Goal: Information Seeking & Learning: Learn about a topic

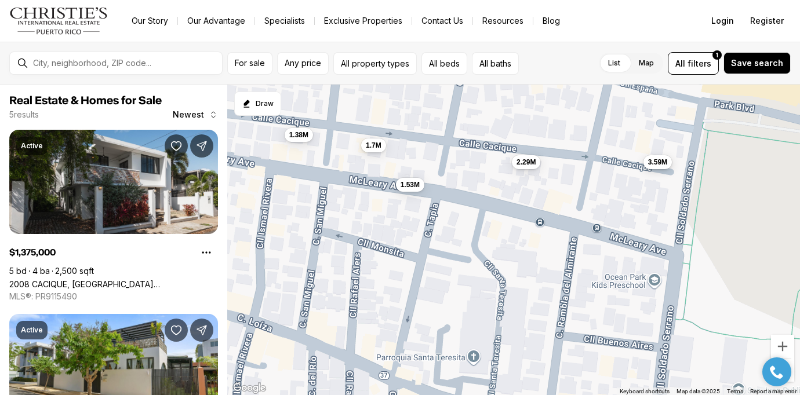
click at [662, 166] on span "3.59M" at bounding box center [657, 162] width 19 height 9
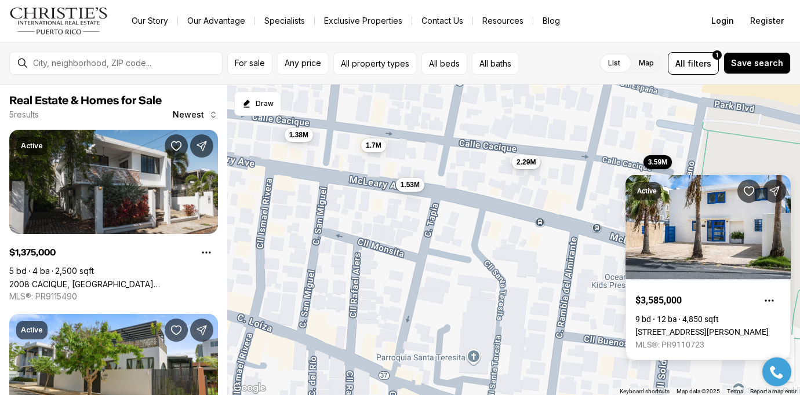
click at [595, 194] on div "1.53M 1.38M 1.7M 2.29M 3.59M" at bounding box center [513, 240] width 573 height 311
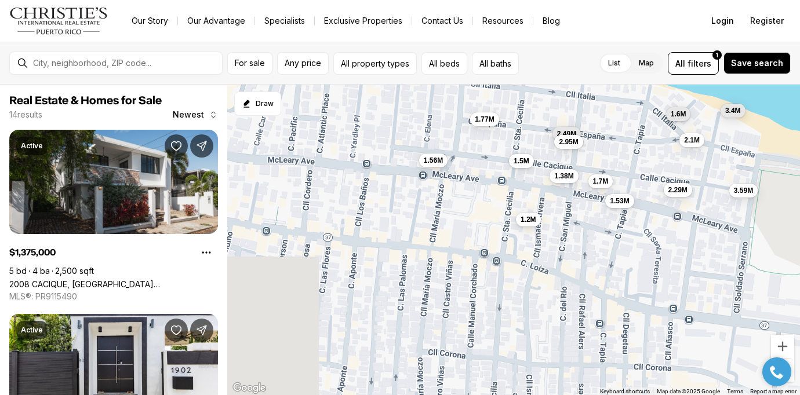
drag, startPoint x: 325, startPoint y: 221, endPoint x: 475, endPoint y: 232, distance: 150.5
click at [475, 232] on div "1.53M 1.38M 1.7M 2.29M 3.59M 1.56M 2.1M 1.5M 2.49M 2.95M 1.2M 1.6M 3.4M 1.77M" at bounding box center [513, 240] width 573 height 311
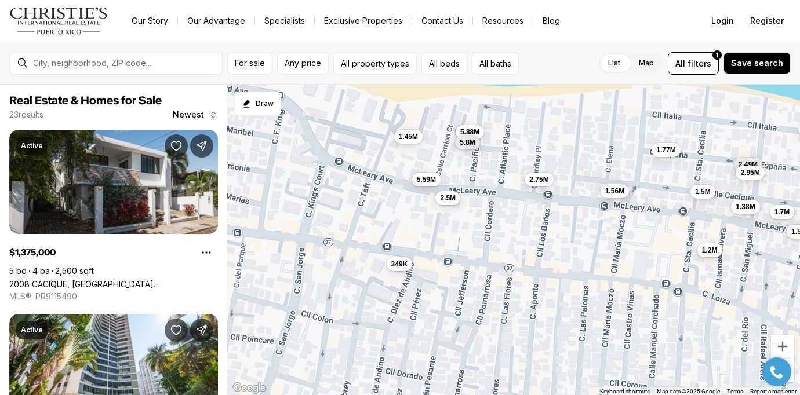
drag, startPoint x: 264, startPoint y: 200, endPoint x: 418, endPoint y: 227, distance: 156.0
click at [418, 227] on div "1.53M 1.38M 1.7M 2.29M 3.59M 1.56M 2.1M 1.5M 2.49M 2.95M 1.2M 1.6M 3.4M 1.77M 1…" at bounding box center [513, 240] width 573 height 311
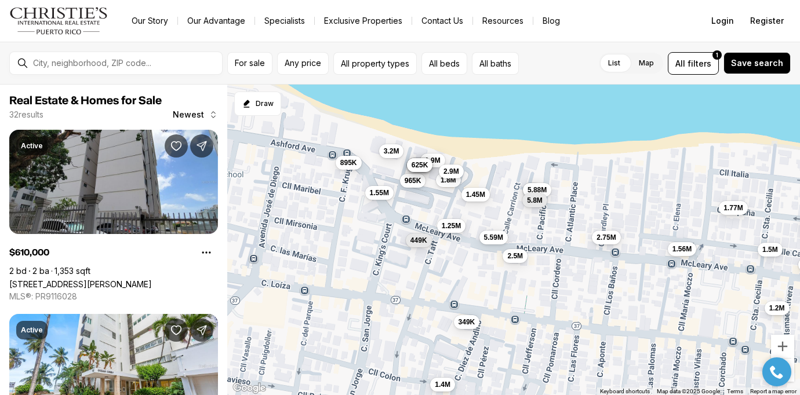
drag, startPoint x: 331, startPoint y: 207, endPoint x: 400, endPoint y: 266, distance: 90.4
click at [400, 266] on div "1.53M 1.38M 1.7M 1.56M 1.5M 2.49M 2.95M 1.2M 1.77M 1.45M 2.5M 5.59M 2.75M 349K …" at bounding box center [513, 240] width 573 height 311
click at [419, 238] on span "449K" at bounding box center [418, 238] width 17 height 9
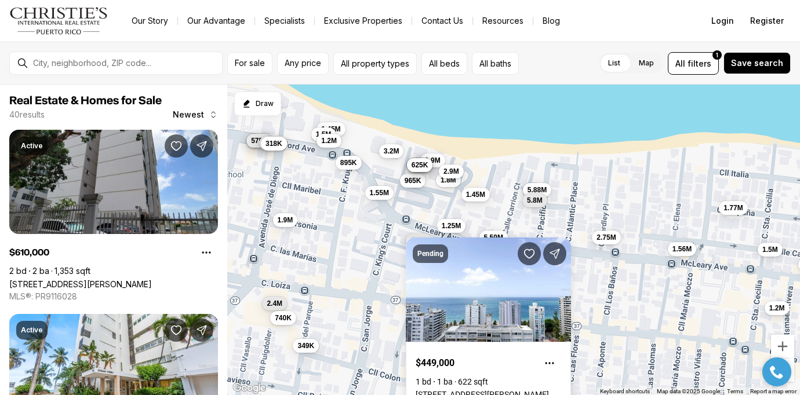
click at [374, 258] on div "1.38M 1.56M 1.5M 1.2M 1.77M 1.45M 2.5M 5.59M 2.75M 349K 6M 5.88M 5.8M 610K 1.9M…" at bounding box center [513, 240] width 573 height 311
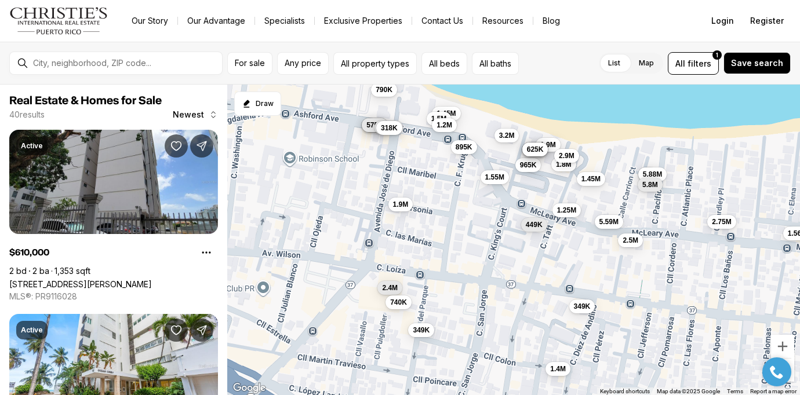
drag, startPoint x: 385, startPoint y: 345, endPoint x: 501, endPoint y: 329, distance: 117.0
click at [501, 329] on div "1.38M 1.56M 1.5M 1.2M 1.77M 1.45M 2.5M 5.59M 2.75M 349K 6M 5.88M 5.8M 610K 1.9M…" at bounding box center [513, 240] width 573 height 311
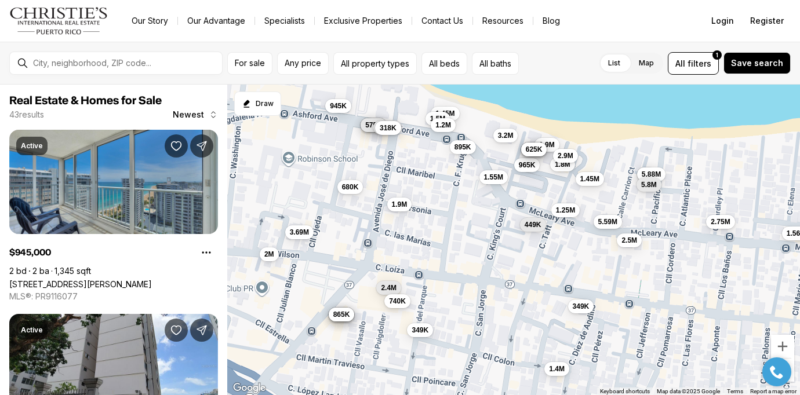
click at [399, 301] on span "740K" at bounding box center [397, 300] width 17 height 9
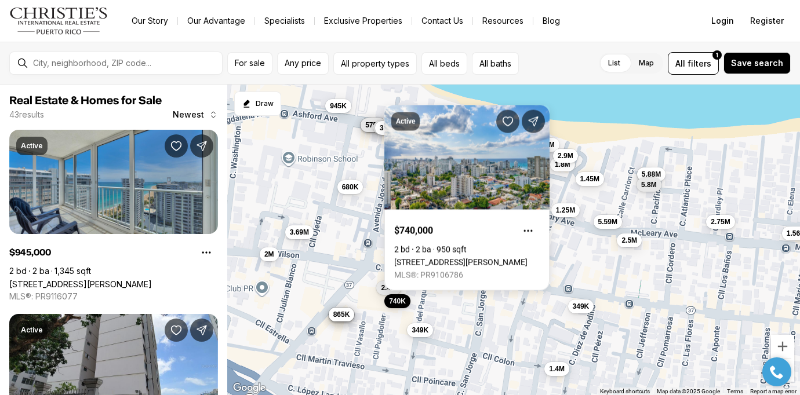
click at [336, 257] on div "1.56M 1.45M 2.5M 5.59M 2.75M 349K 6M 5.88M 5.8M 610K 1.9M 1.55M 1.8M 3.2M 965K …" at bounding box center [513, 240] width 573 height 311
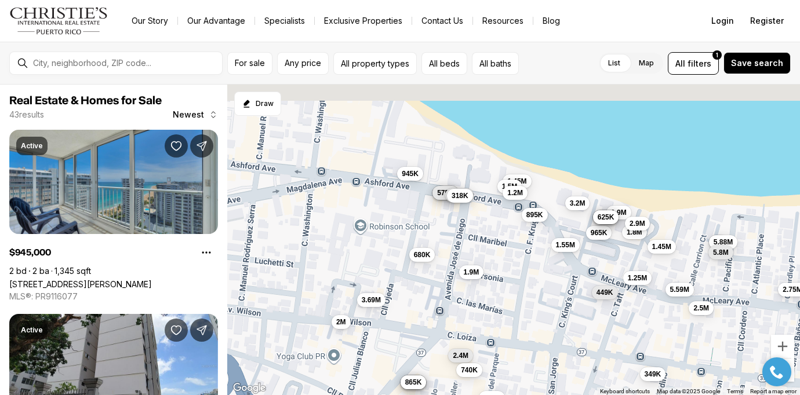
drag, startPoint x: 354, startPoint y: 253, endPoint x: 442, endPoint y: 330, distance: 117.0
click at [442, 330] on div "1.56M 1.45M 2.5M 5.59M 2.75M 349K 6M 5.88M 5.8M 610K 1.9M 1.55M 1.8M 3.2M 965K …" at bounding box center [513, 240] width 573 height 311
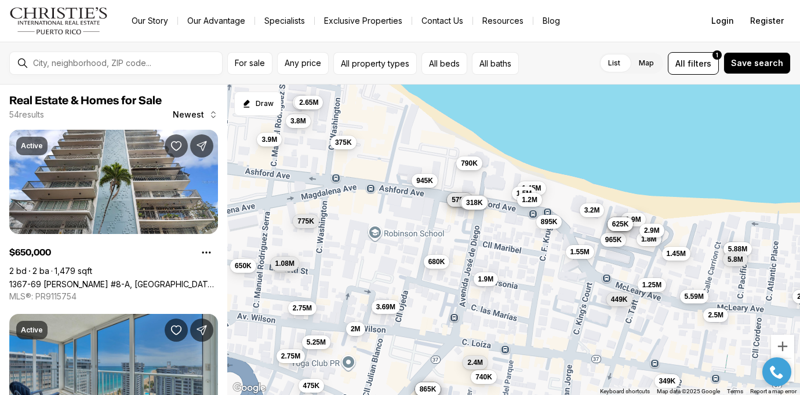
click at [472, 165] on span "790K" at bounding box center [469, 162] width 17 height 9
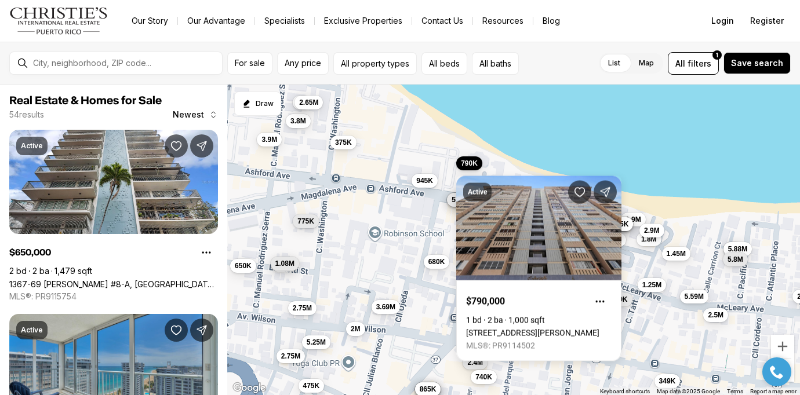
click at [419, 217] on div "1.45M 2.5M 5.59M 2.75M 349K 6M 5.88M 5.8M 610K 1.9M 1.55M 1.8M 3.2M 965K 645K 1…" at bounding box center [513, 240] width 573 height 311
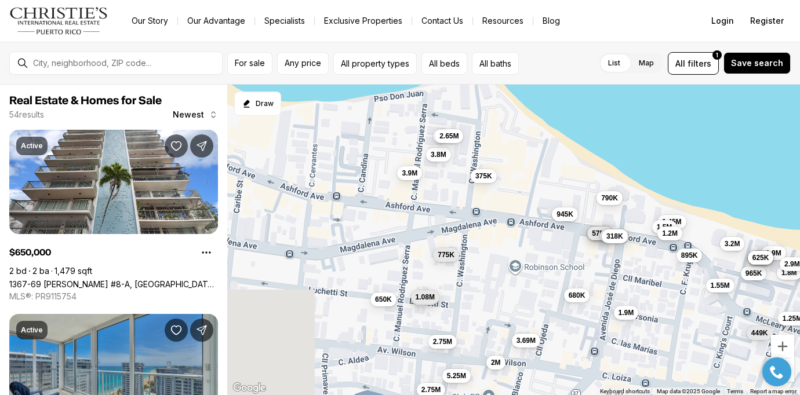
drag, startPoint x: 298, startPoint y: 196, endPoint x: 454, endPoint y: 236, distance: 160.2
click at [455, 236] on div "1.45M 2.5M 5.59M 2.75M 349K 6M 5.88M 5.8M 610K 1.9M 1.55M 1.8M 3.2M 965K 645K 1…" at bounding box center [513, 240] width 573 height 311
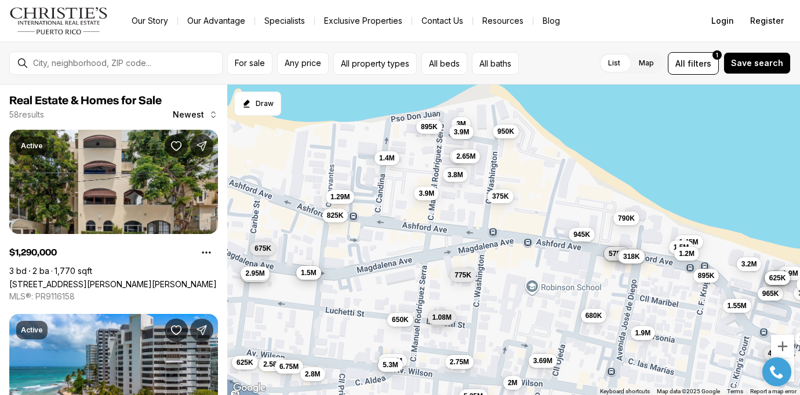
drag, startPoint x: 422, startPoint y: 139, endPoint x: 420, endPoint y: 194, distance: 54.5
click at [420, 194] on div "610K 1.9M 1.55M 1.8M 3.2M 965K 645K 1.8M 2.9M 449K 625K 895K 1.25M 1.45M 1.5M 5…" at bounding box center [513, 240] width 573 height 311
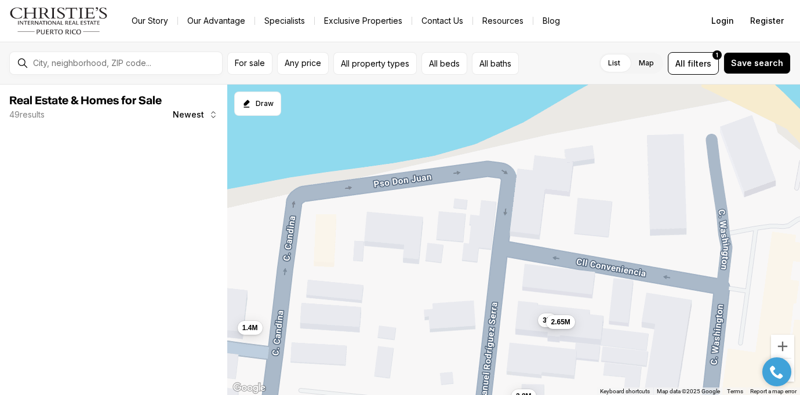
drag, startPoint x: 415, startPoint y: 126, endPoint x: 424, endPoint y: 264, distance: 138.2
click at [424, 264] on div "3.8M 3M 2.65M 375K 3.9M 1.4M" at bounding box center [513, 240] width 573 height 311
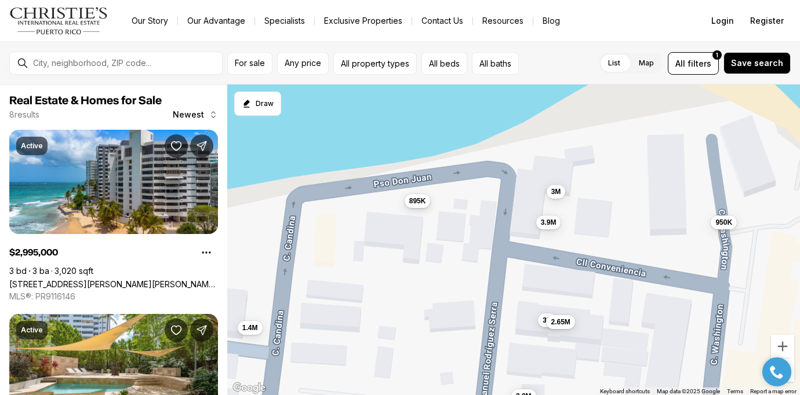
click at [414, 203] on span "895K" at bounding box center [417, 200] width 17 height 9
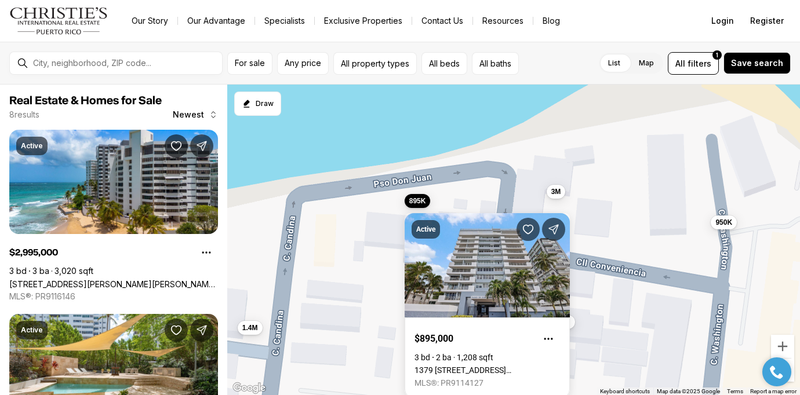
click at [384, 260] on div "3.8M 3M 2.65M 1.4M 3M 895K 950K 3.9M" at bounding box center [513, 240] width 573 height 311
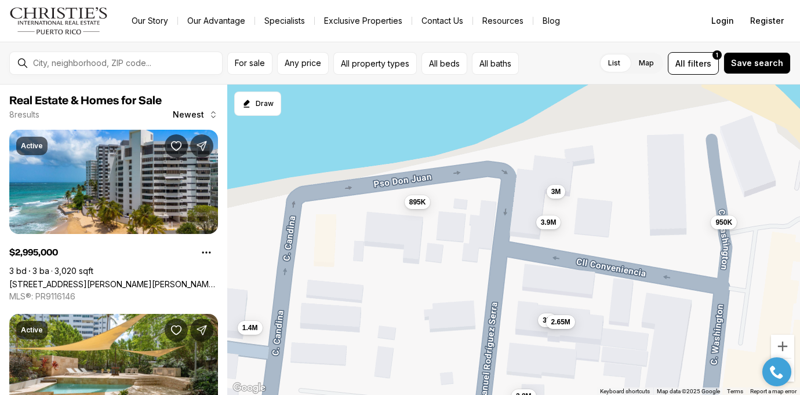
click at [391, 281] on div "3.8M 3M 2.65M 1.4M 3M 895K 950K 3.9M" at bounding box center [513, 240] width 573 height 311
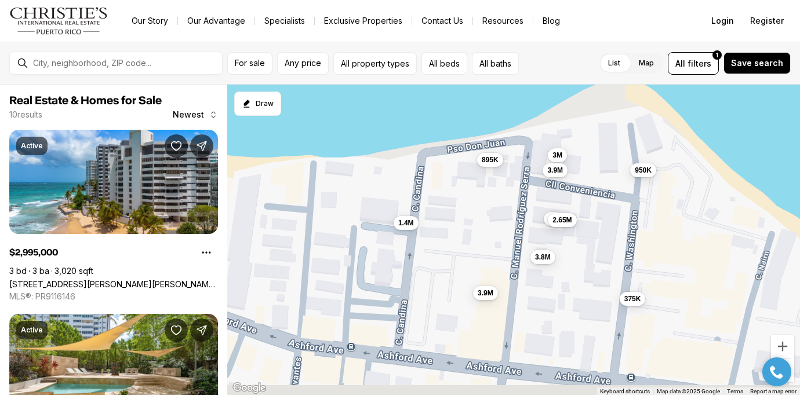
drag, startPoint x: 319, startPoint y: 347, endPoint x: 429, endPoint y: 215, distance: 172.4
click at [429, 215] on div "3.8M 3M 2.65M 1.4M 3M 895K 950K 3.9M 375K 3.9M" at bounding box center [513, 240] width 573 height 311
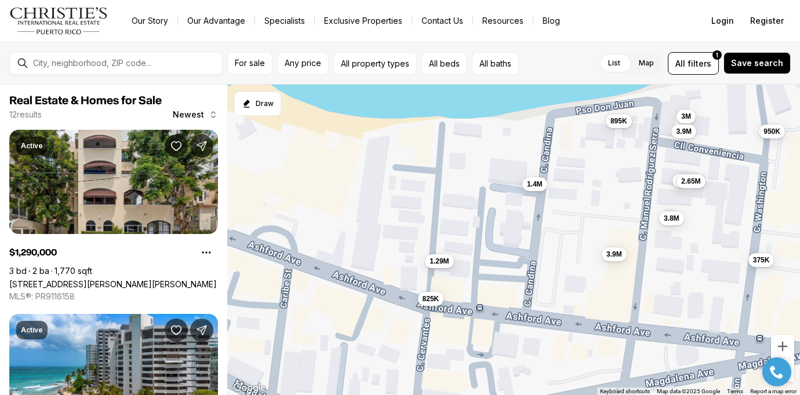
drag, startPoint x: 275, startPoint y: 247, endPoint x: 374, endPoint y: 255, distance: 100.0
click at [375, 255] on div "3.8M 3M 2.65M 1.4M 3M 895K 950K 3.9M 375K 3.9M 1.29M 825K" at bounding box center [513, 240] width 573 height 311
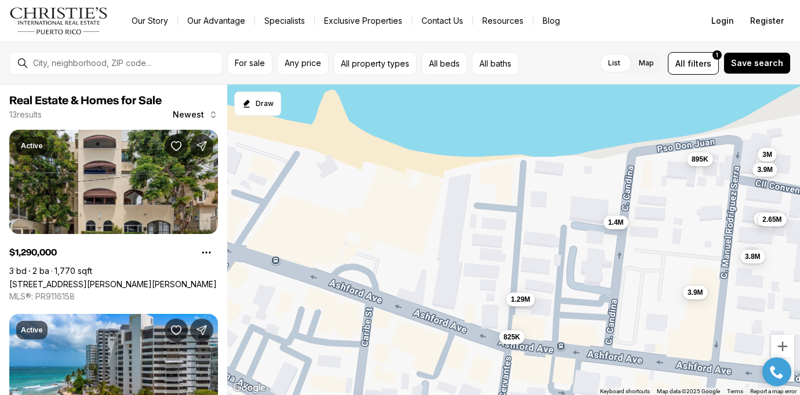
drag, startPoint x: 267, startPoint y: 196, endPoint x: 350, endPoint y: 238, distance: 93.3
click at [350, 238] on div "3.8M 3M 2.65M 1.4M 3M 895K 950K 3.9M 375K 3.9M 1.29M 825K 675K" at bounding box center [513, 240] width 573 height 311
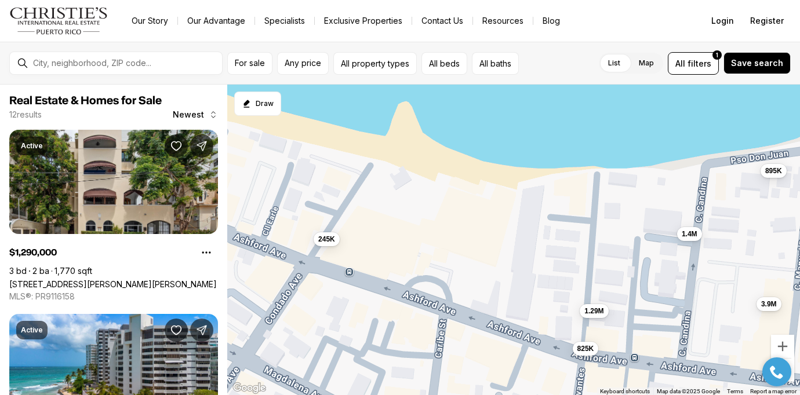
drag, startPoint x: 258, startPoint y: 218, endPoint x: 355, endPoint y: 238, distance: 98.2
click at [355, 238] on div "3.8M 3M 2.65M 1.4M 3M 895K 3.9M 3.9M 1.29M 825K 245K 3.95M" at bounding box center [513, 240] width 573 height 311
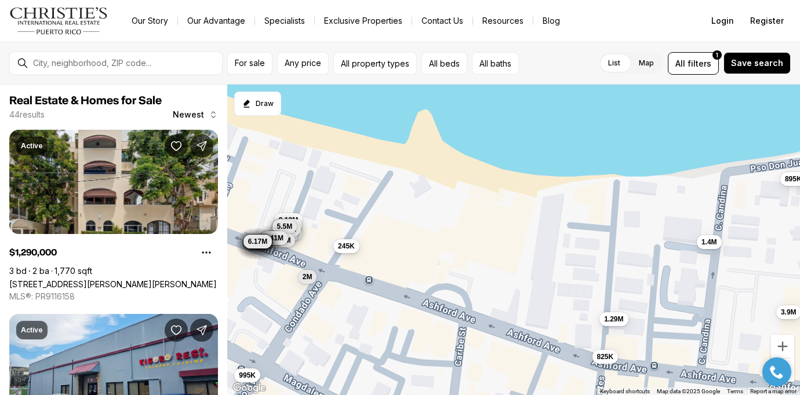
click at [344, 245] on span "245K" at bounding box center [346, 246] width 17 height 9
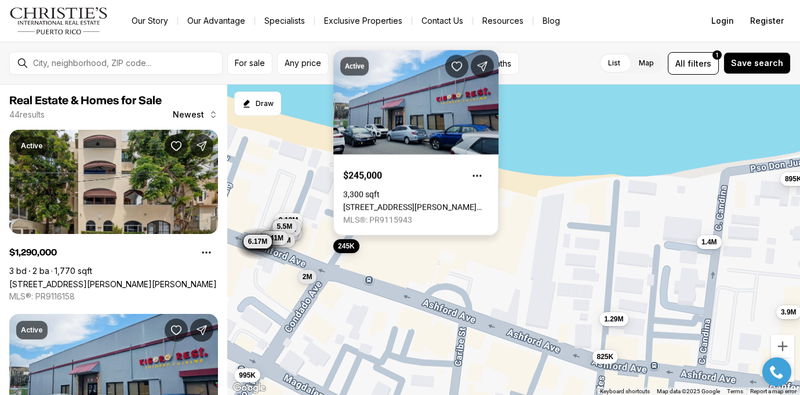
click at [382, 203] on link "[STREET_ADDRESS][PERSON_NAME][PERSON_NAME][PERSON_NAME]" at bounding box center [415, 207] width 145 height 9
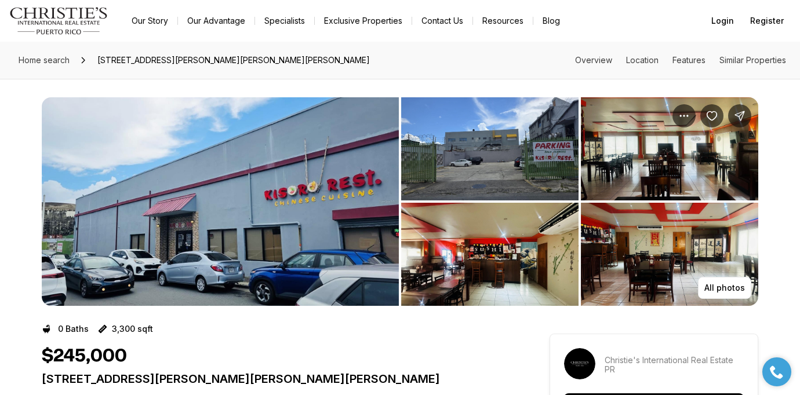
click at [337, 182] on img "View image gallery" at bounding box center [220, 201] width 357 height 209
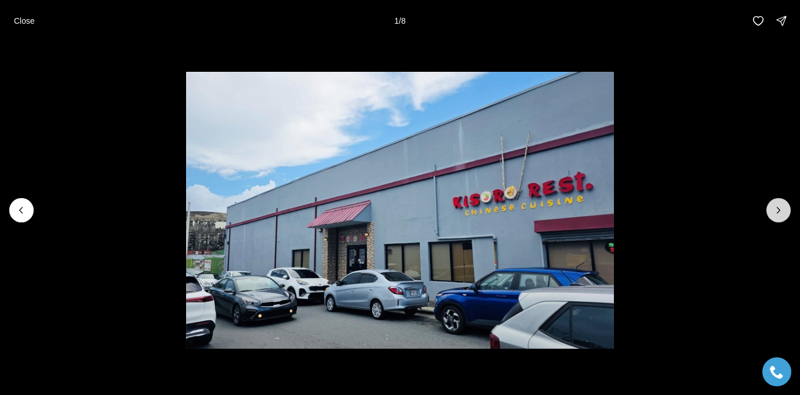
click at [779, 210] on icon "Next slide" at bounding box center [778, 211] width 12 height 12
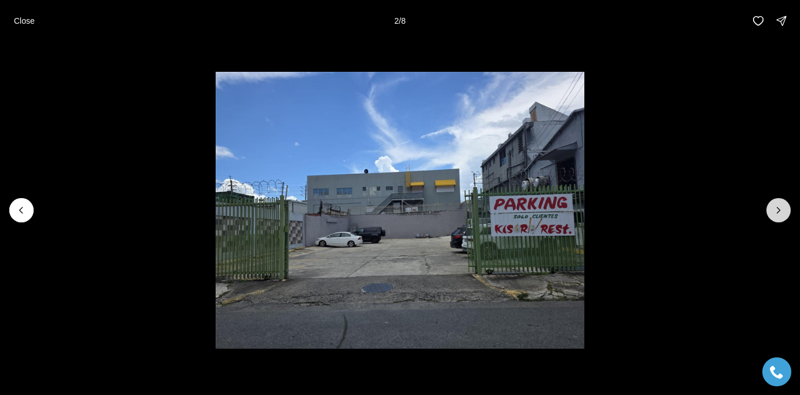
click at [779, 210] on icon "Next slide" at bounding box center [778, 211] width 12 height 12
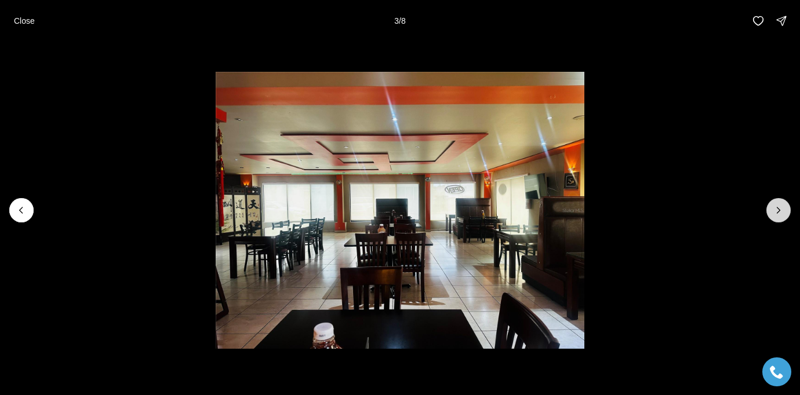
click at [779, 210] on icon "Next slide" at bounding box center [778, 211] width 12 height 12
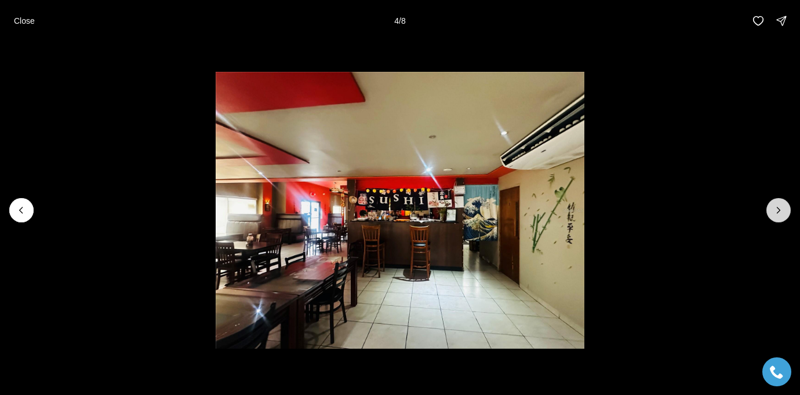
click at [779, 210] on icon "Next slide" at bounding box center [778, 211] width 12 height 12
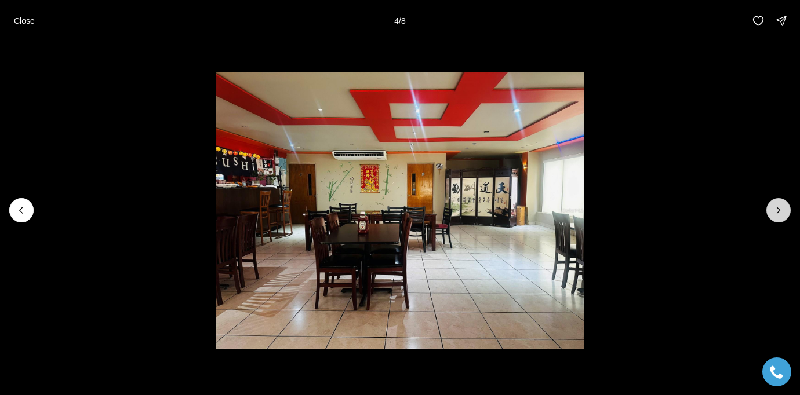
click at [779, 210] on icon "Next slide" at bounding box center [778, 211] width 12 height 12
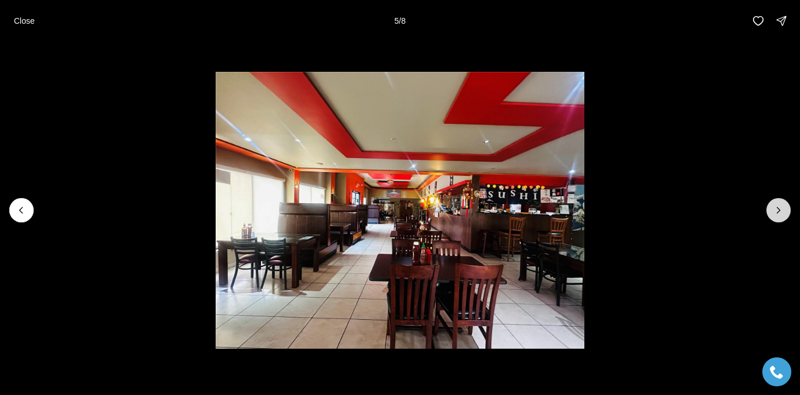
click at [779, 210] on icon "Next slide" at bounding box center [778, 211] width 12 height 12
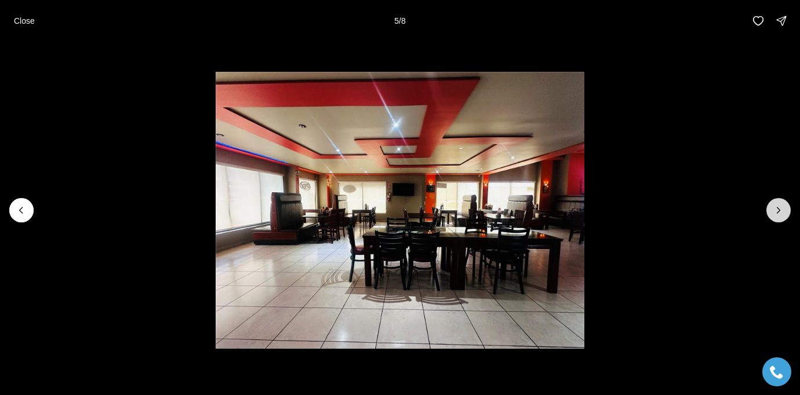
click at [779, 210] on icon "Next slide" at bounding box center [778, 211] width 12 height 12
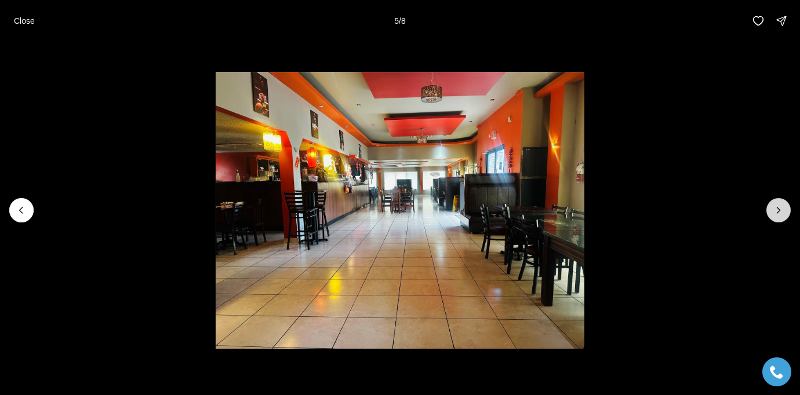
click at [779, 210] on div at bounding box center [778, 210] width 24 height 24
click at [778, 210] on div at bounding box center [778, 210] width 24 height 24
click at [29, 27] on button "Close" at bounding box center [24, 20] width 35 height 23
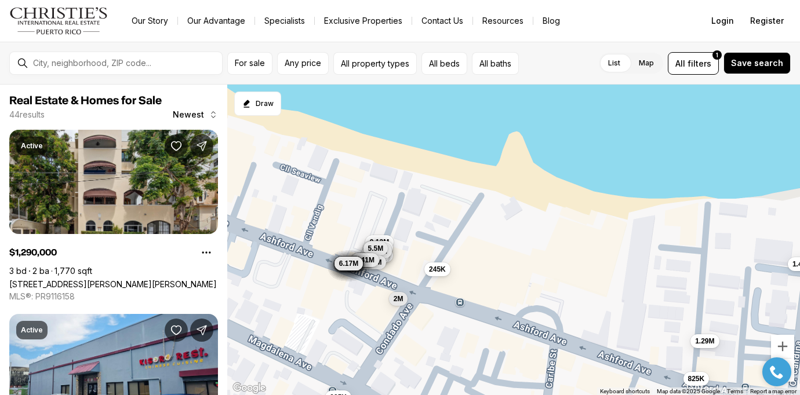
drag, startPoint x: 340, startPoint y: 213, endPoint x: 432, endPoint y: 235, distance: 95.3
click at [432, 235] on div "1.29M 245K 825K 1.4M 995K 895K 6.26M 9.13M 8.71M 2M 4.55M 7.15M 6.35M 9.52M 9.0…" at bounding box center [513, 240] width 573 height 311
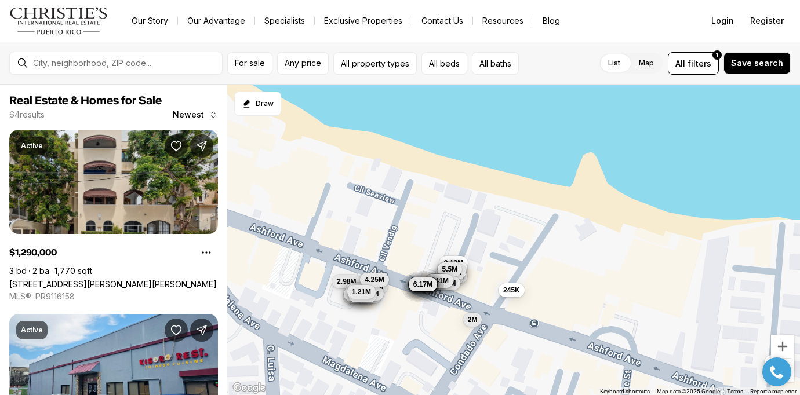
drag, startPoint x: 299, startPoint y: 213, endPoint x: 374, endPoint y: 234, distance: 78.3
click at [374, 234] on div "1.29M 245K 825K 1.4M 995K 6.26M 9.13M 8.71M 2M 4.55M 7.15M 6.35M 9.52M 9.08M 5.…" at bounding box center [513, 240] width 573 height 311
click at [282, 209] on div "1.29M 245K 825K 6.26M 9.13M 8.71M 2M 4.55M 7.15M 6.35M 9.52M 9.08M 5.65M 6.08M …" at bounding box center [513, 240] width 573 height 311
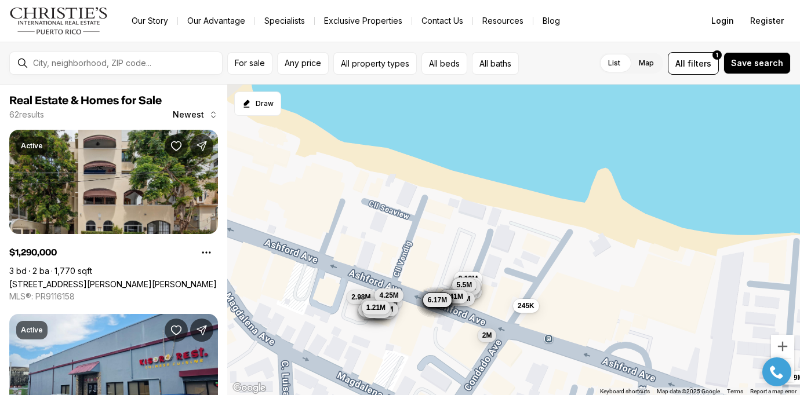
drag, startPoint x: 308, startPoint y: 224, endPoint x: 383, endPoint y: 290, distance: 100.2
click at [383, 290] on div "1.29M 245K 825K 6.26M 9.13M 8.71M 2M 4.55M 7.15M 6.35M 9.52M 9.08M 5.65M 6.08M …" at bounding box center [513, 240] width 573 height 311
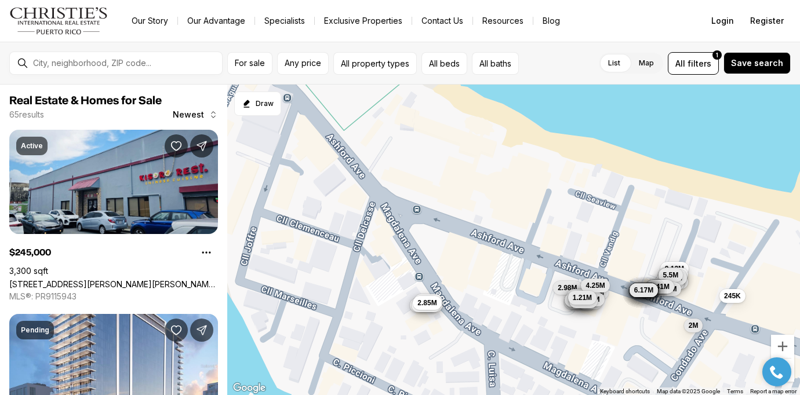
drag, startPoint x: 293, startPoint y: 247, endPoint x: 426, endPoint y: 185, distance: 146.5
click at [426, 185] on div "245K 6.26M 9.13M 8.71M 2M 4.55M 7.15M 6.35M 9.52M 9.08M 5.65M 6.08M 4.5M 5M 4.9…" at bounding box center [513, 240] width 573 height 311
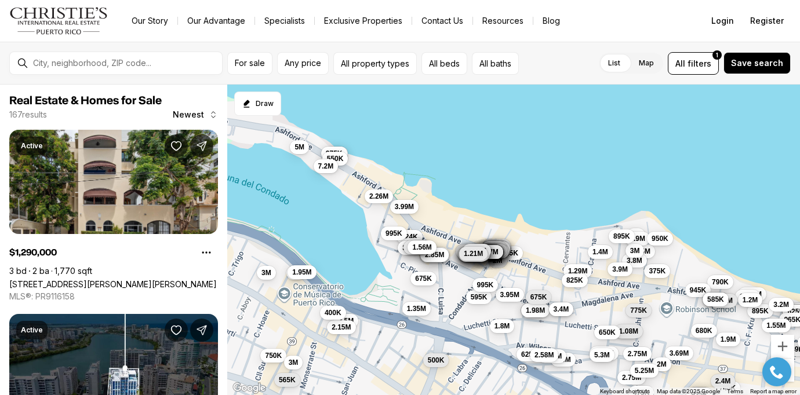
drag, startPoint x: 340, startPoint y: 180, endPoint x: 341, endPoint y: 215, distance: 35.4
click at [341, 216] on div "245K 6.26M 9.13M 8.71M 2M 4.55M 7.15M 6.35M 9.52M 9.08M 5.65M 6.08M 4.5M 5M 4.9…" at bounding box center [513, 240] width 573 height 311
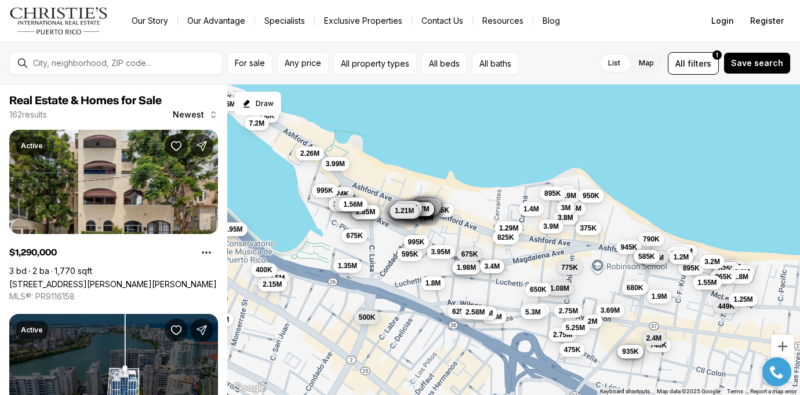
drag, startPoint x: 317, startPoint y: 220, endPoint x: 246, endPoint y: 176, distance: 83.0
click at [246, 176] on div "245K 6.26M 9.13M 8.71M 2M 4.55M 7.15M 6.35M 9.52M 9.08M 5.65M 6.08M 4.5M 5M 4.9…" at bounding box center [513, 240] width 573 height 311
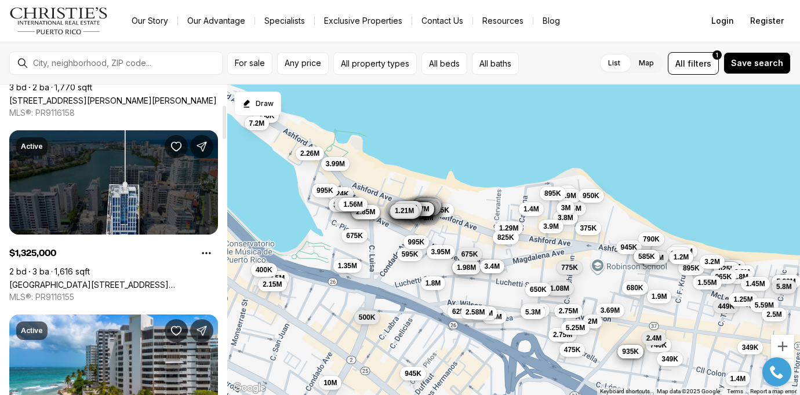
scroll to position [183, 0]
